Goal: Check status: Check status

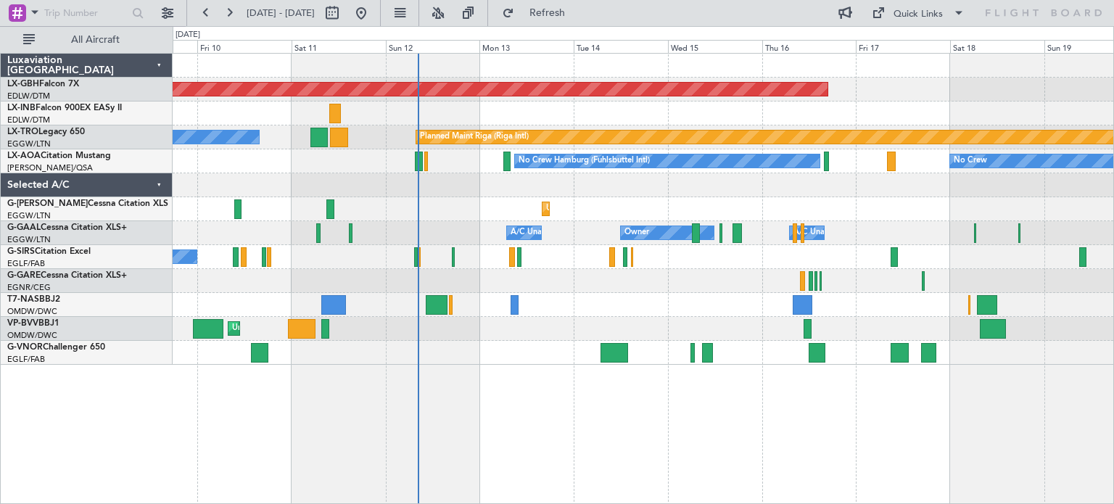
click at [748, 292] on div "Planned Maint Nurnberg Planned Maint [GEOGRAPHIC_DATA] (Riga Intl) A/C Unavaila…" at bounding box center [643, 209] width 941 height 311
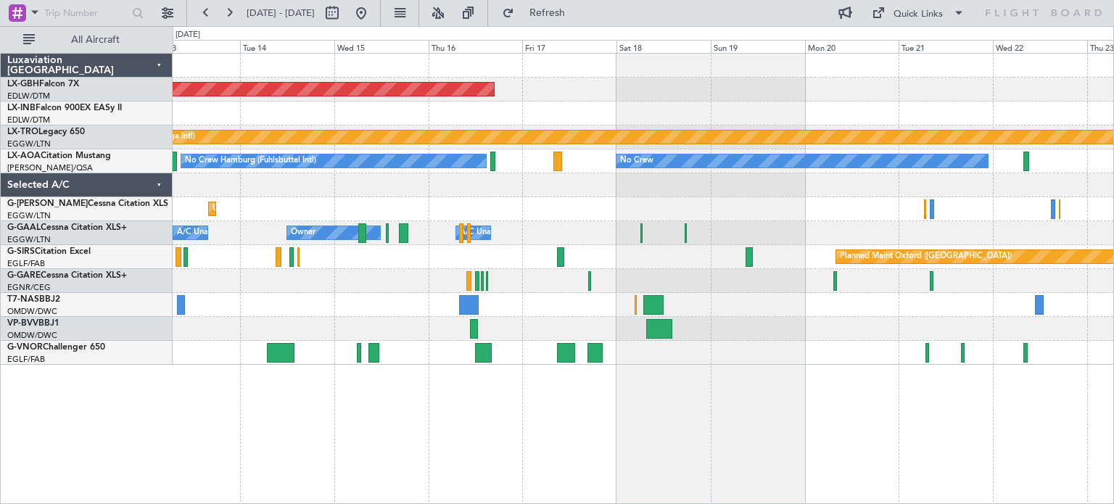
click at [611, 312] on div "Planned Maint Nurnberg Planned Maint [GEOGRAPHIC_DATA] (Riga Intl) No Crew No C…" at bounding box center [643, 209] width 941 height 311
click at [603, 295] on div "Planned Maint Nurnberg Planned Maint [GEOGRAPHIC_DATA] (Riga Intl) No Crew No C…" at bounding box center [643, 209] width 941 height 311
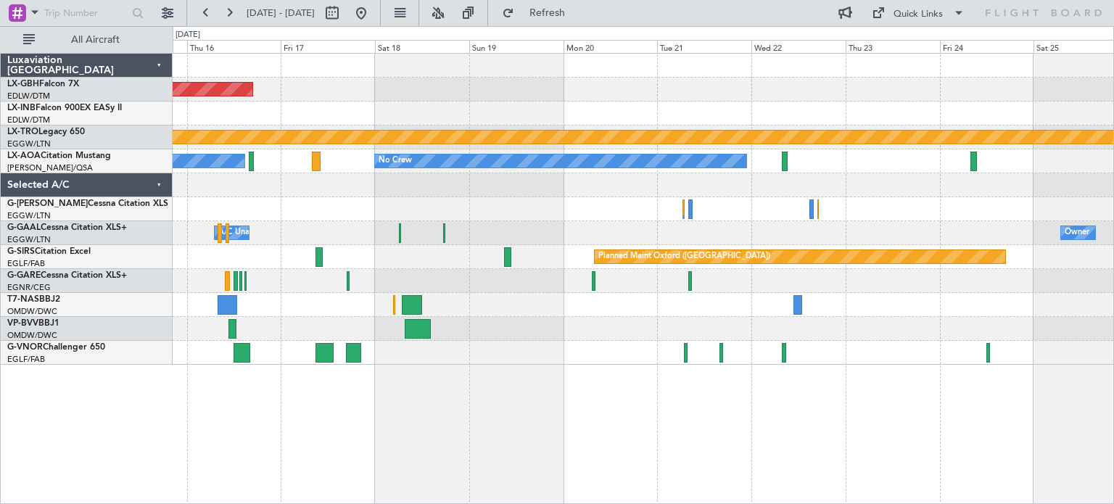
click at [525, 313] on div at bounding box center [643, 305] width 941 height 24
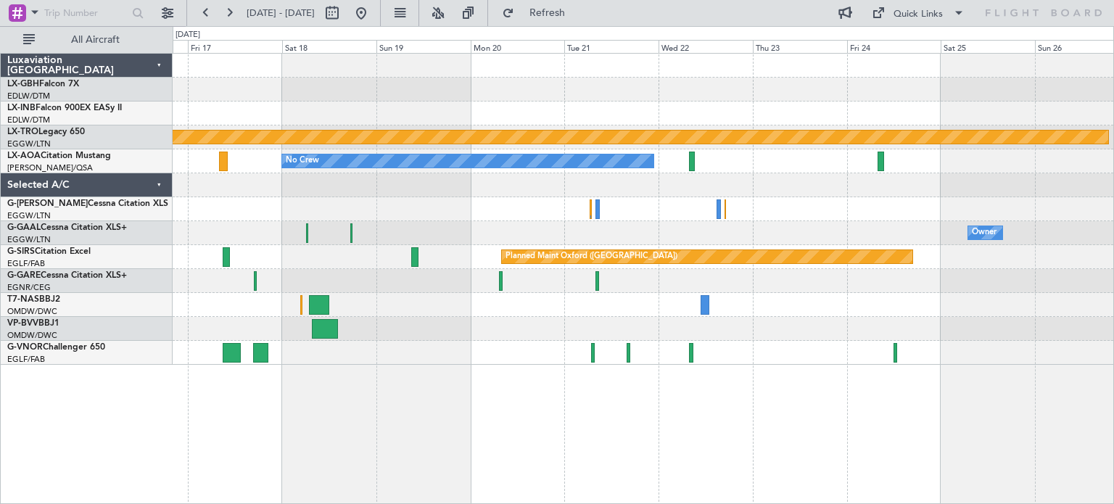
click at [432, 335] on div "Planned Maint Nurnberg Planned Maint [GEOGRAPHIC_DATA] (Riga Intl) No Crew Plan…" at bounding box center [643, 209] width 941 height 311
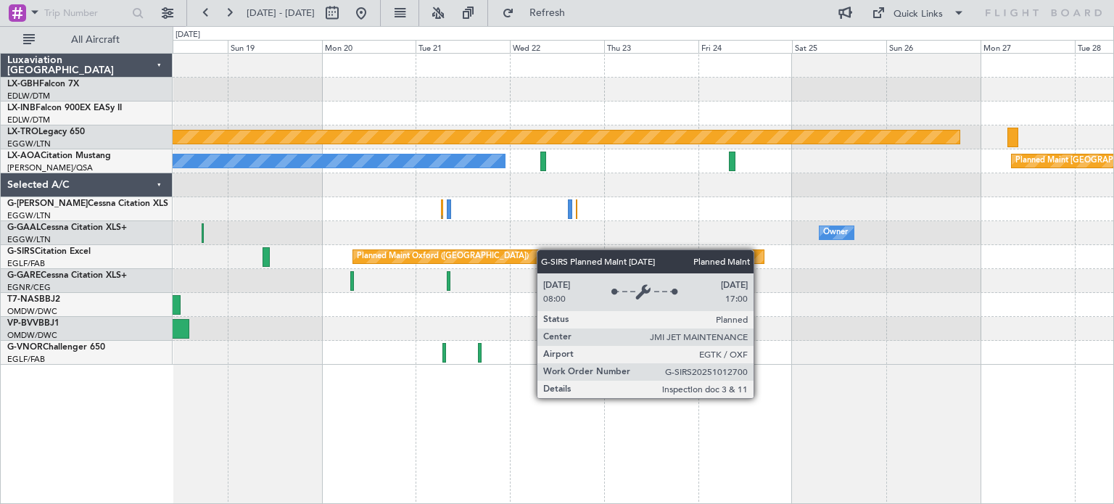
click at [485, 256] on div "Planned Maint Nurnberg Planned Maint [GEOGRAPHIC_DATA] (Riga Intl) No Crew Plan…" at bounding box center [643, 209] width 941 height 311
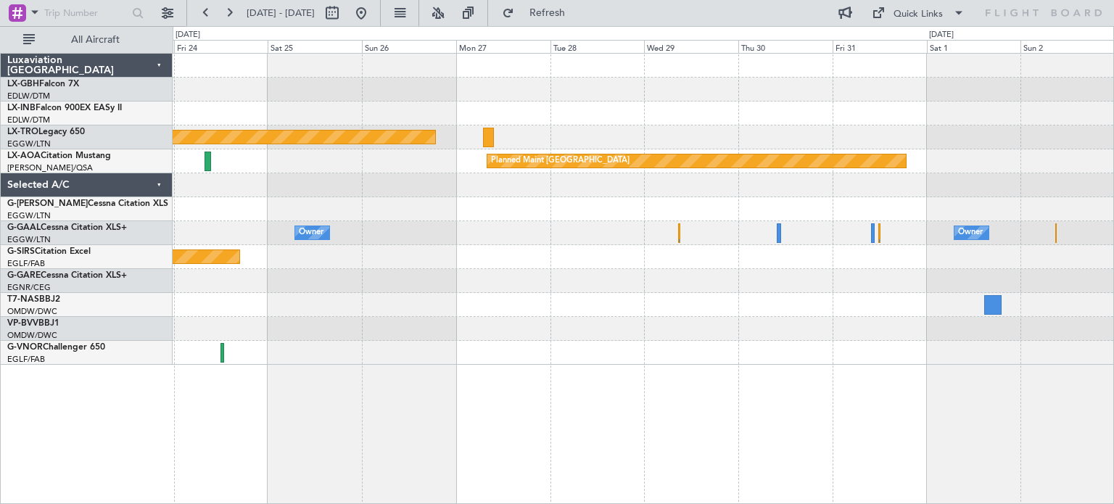
click at [334, 326] on div "Planned Maint Nurnberg Planned Maint [GEOGRAPHIC_DATA] (Riga Intl) Planned Main…" at bounding box center [643, 209] width 941 height 311
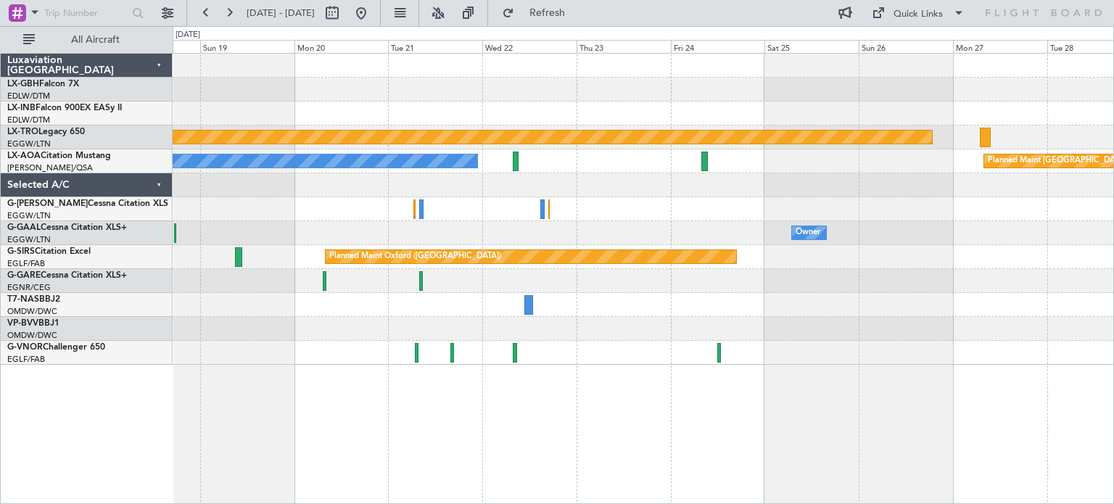
click at [1027, 273] on div "Planned Maint Nurnberg Planned Maint [GEOGRAPHIC_DATA] (Riga Intl) Planned Main…" at bounding box center [643, 209] width 941 height 311
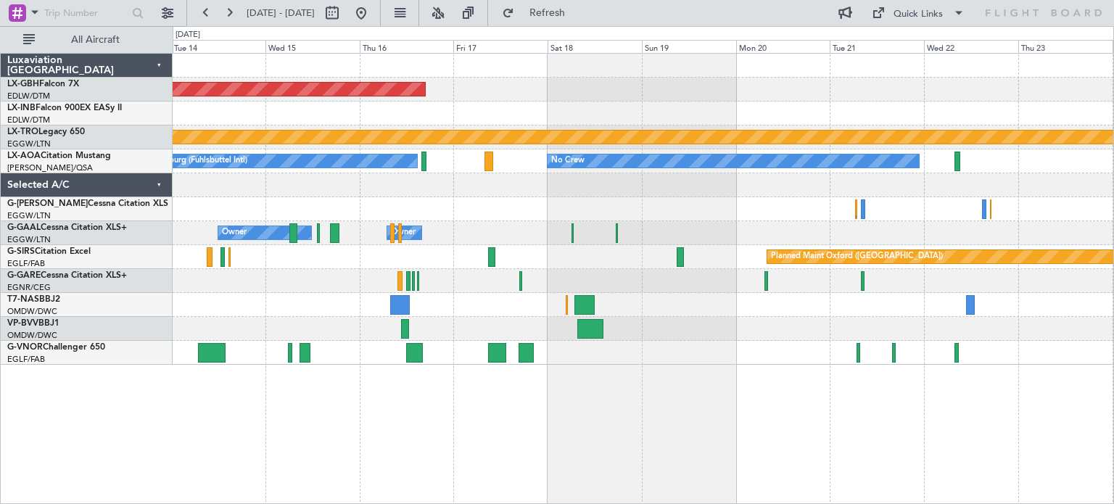
click at [752, 376] on div "Planned Maint Nurnberg Planned Maint [GEOGRAPHIC_DATA] (Riga Intl) No Crew No C…" at bounding box center [643, 278] width 941 height 451
click at [373, 12] on button at bounding box center [361, 12] width 23 height 23
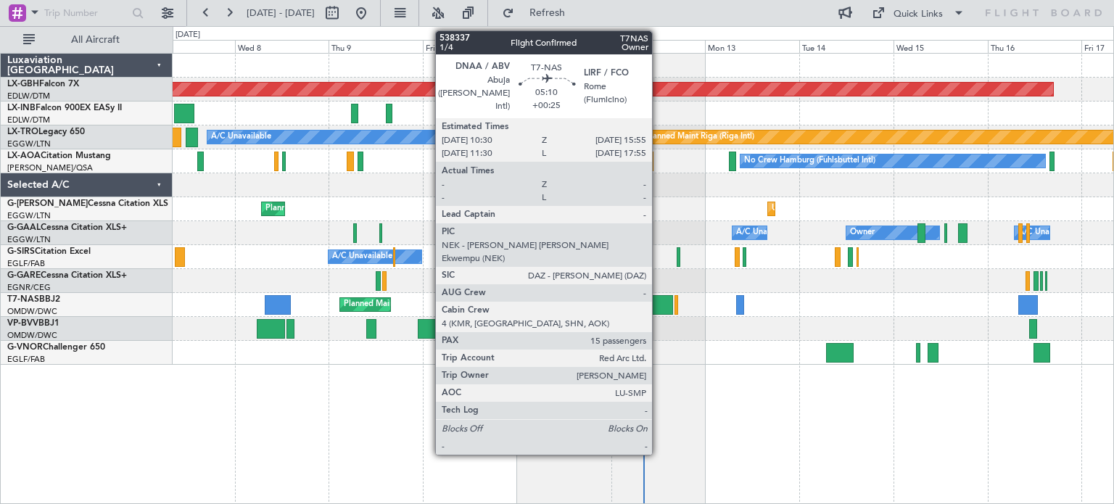
click at [660, 304] on div at bounding box center [662, 305] width 22 height 20
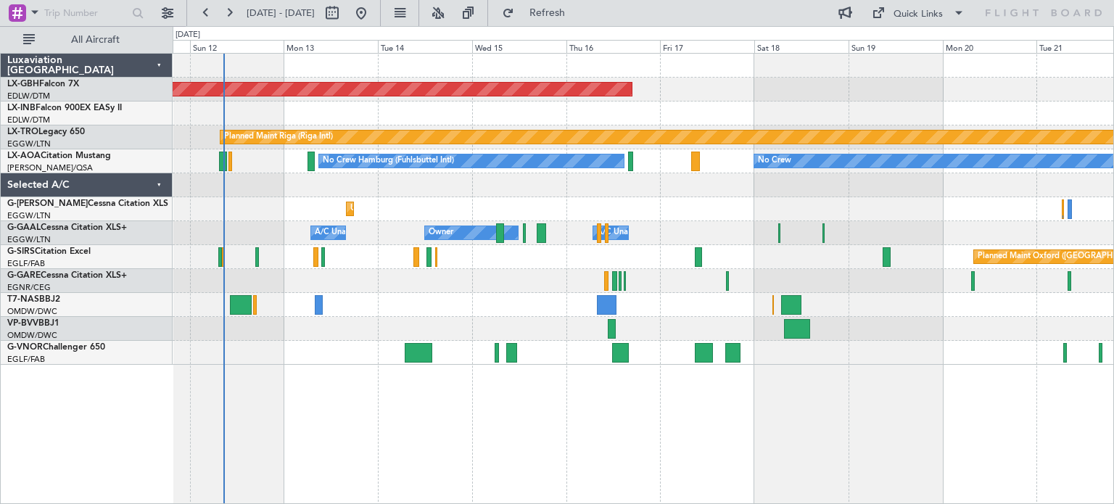
click at [320, 173] on div at bounding box center [643, 185] width 941 height 24
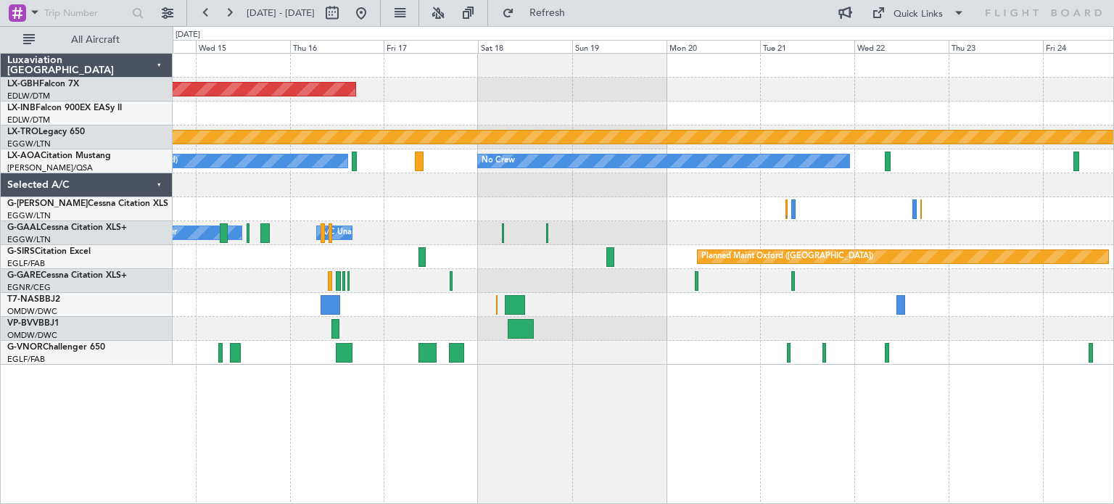
click at [477, 436] on div "Planned Maint Nurnberg Planned Maint [GEOGRAPHIC_DATA] (Riga Intl) No Crew Hamb…" at bounding box center [643, 278] width 941 height 451
click at [290, 480] on div "Planned Maint Nurnberg Planned Maint [GEOGRAPHIC_DATA] (Riga Intl) No Crew Hamb…" at bounding box center [643, 278] width 941 height 451
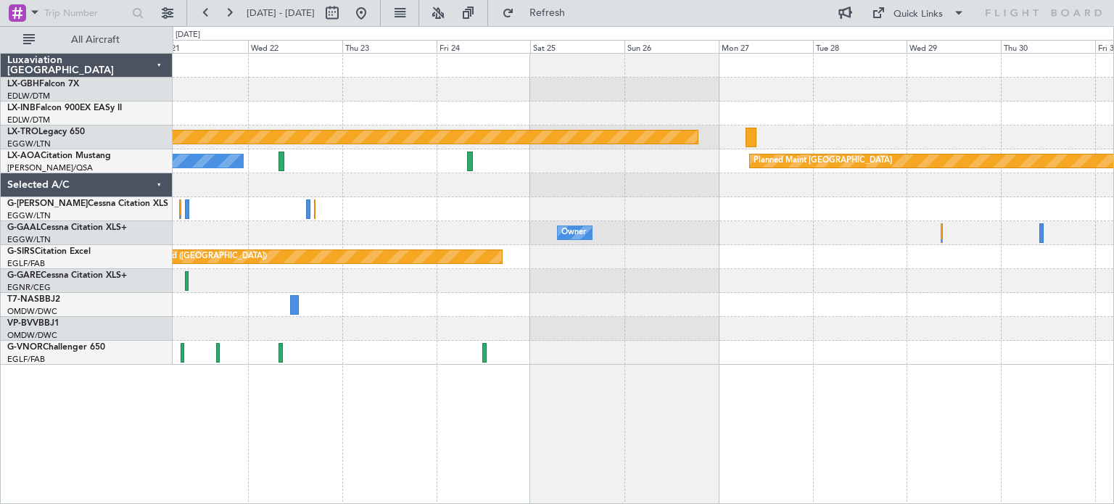
click at [586, 363] on div "Planned Maint Riga (Riga Intl) No Crew Planned Maint [GEOGRAPHIC_DATA] Owner Ow…" at bounding box center [643, 209] width 941 height 311
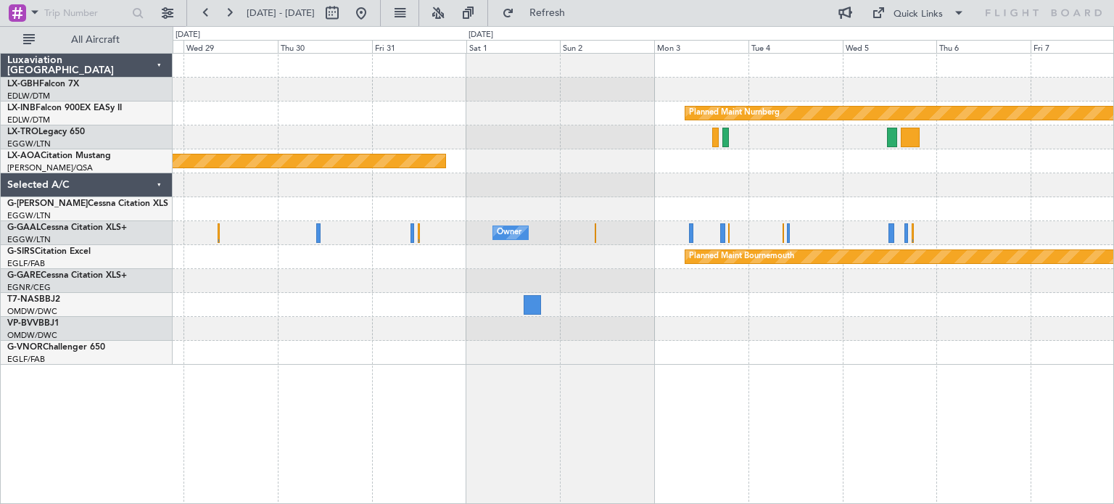
click at [307, 231] on div "Planned Maint Nurnberg Planned Maint [GEOGRAPHIC_DATA] (Riga Intl) Planned Main…" at bounding box center [643, 209] width 941 height 311
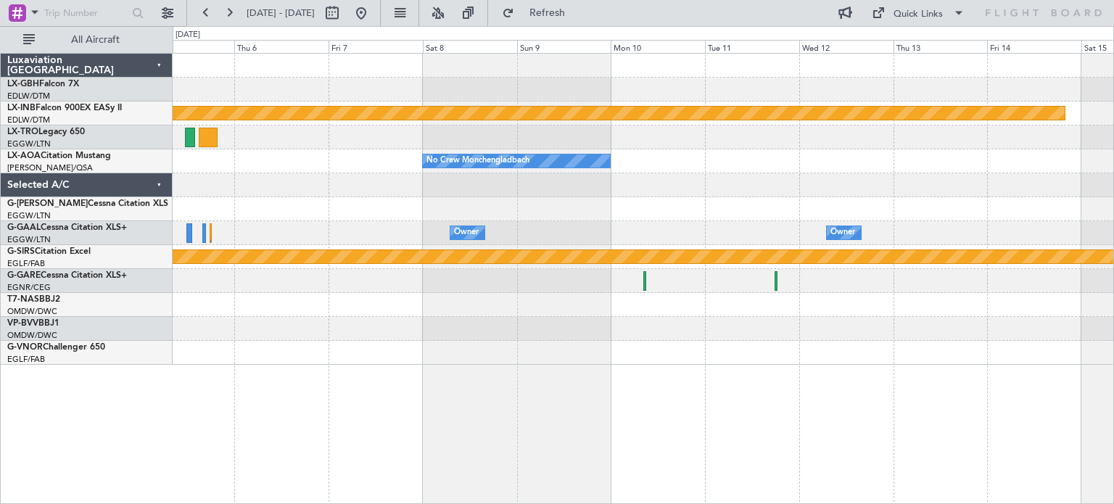
click at [268, 281] on div "Planned Maint Nurnberg No Crew [GEOGRAPHIC_DATA] Owner Owner Planned Maint [GEO…" at bounding box center [643, 209] width 941 height 311
